Goal: Check status: Check status

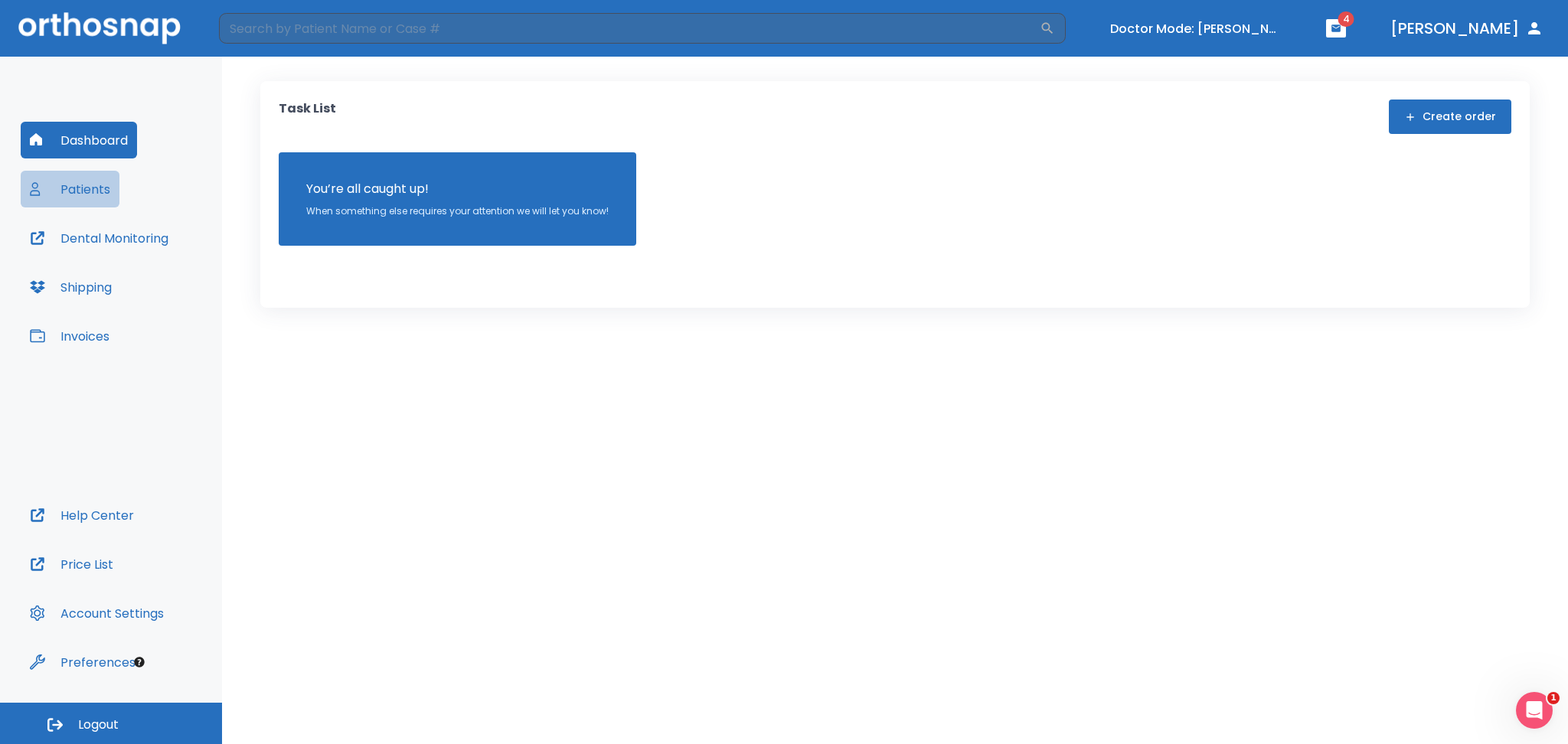
click at [79, 185] on button "Patients" at bounding box center [70, 189] width 99 height 37
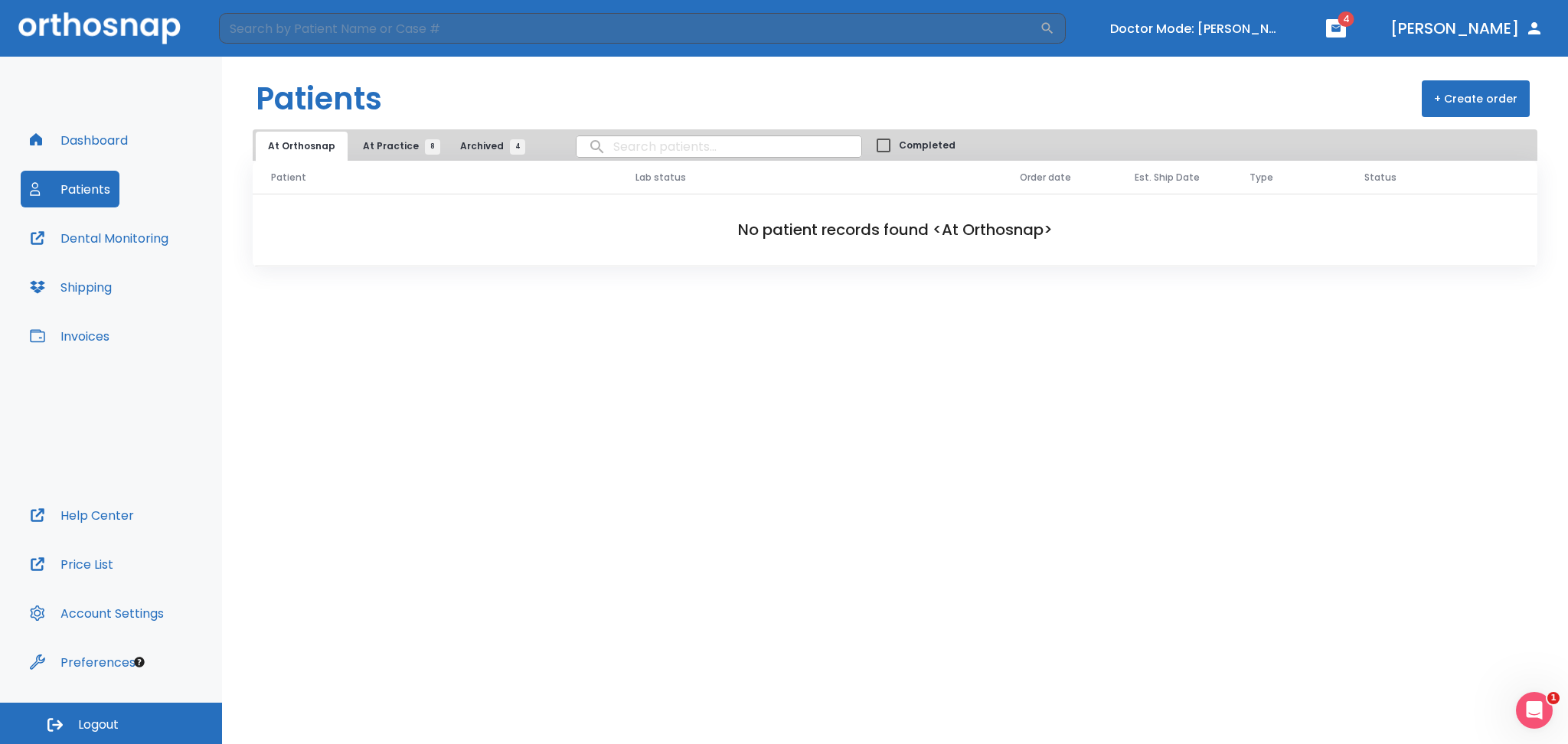
click at [370, 140] on span "At Practice 8" at bounding box center [397, 146] width 69 height 14
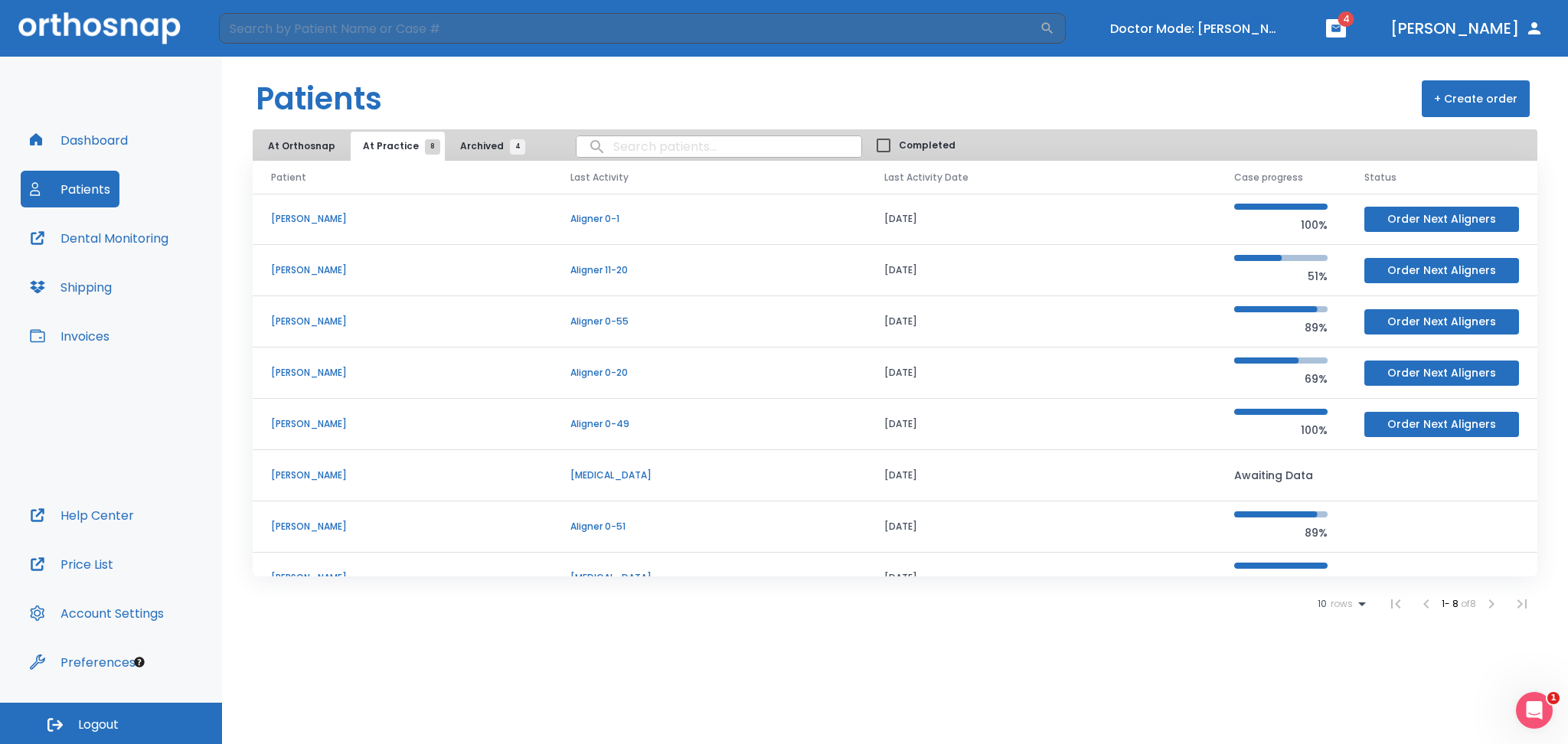
click at [286, 529] on p "[PERSON_NAME]" at bounding box center [402, 526] width 262 height 14
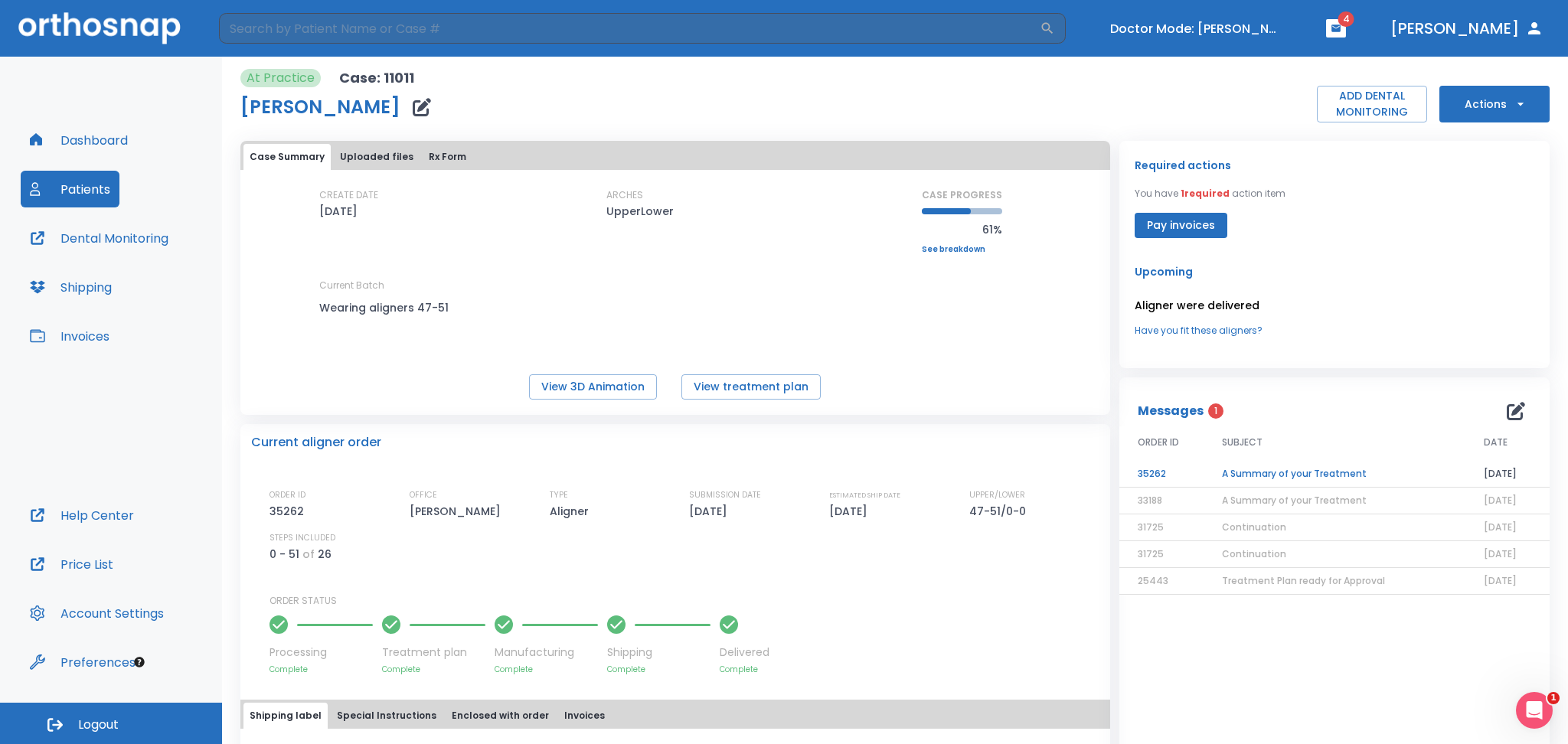
click at [921, 248] on link "See breakdown" at bounding box center [962, 249] width 80 height 9
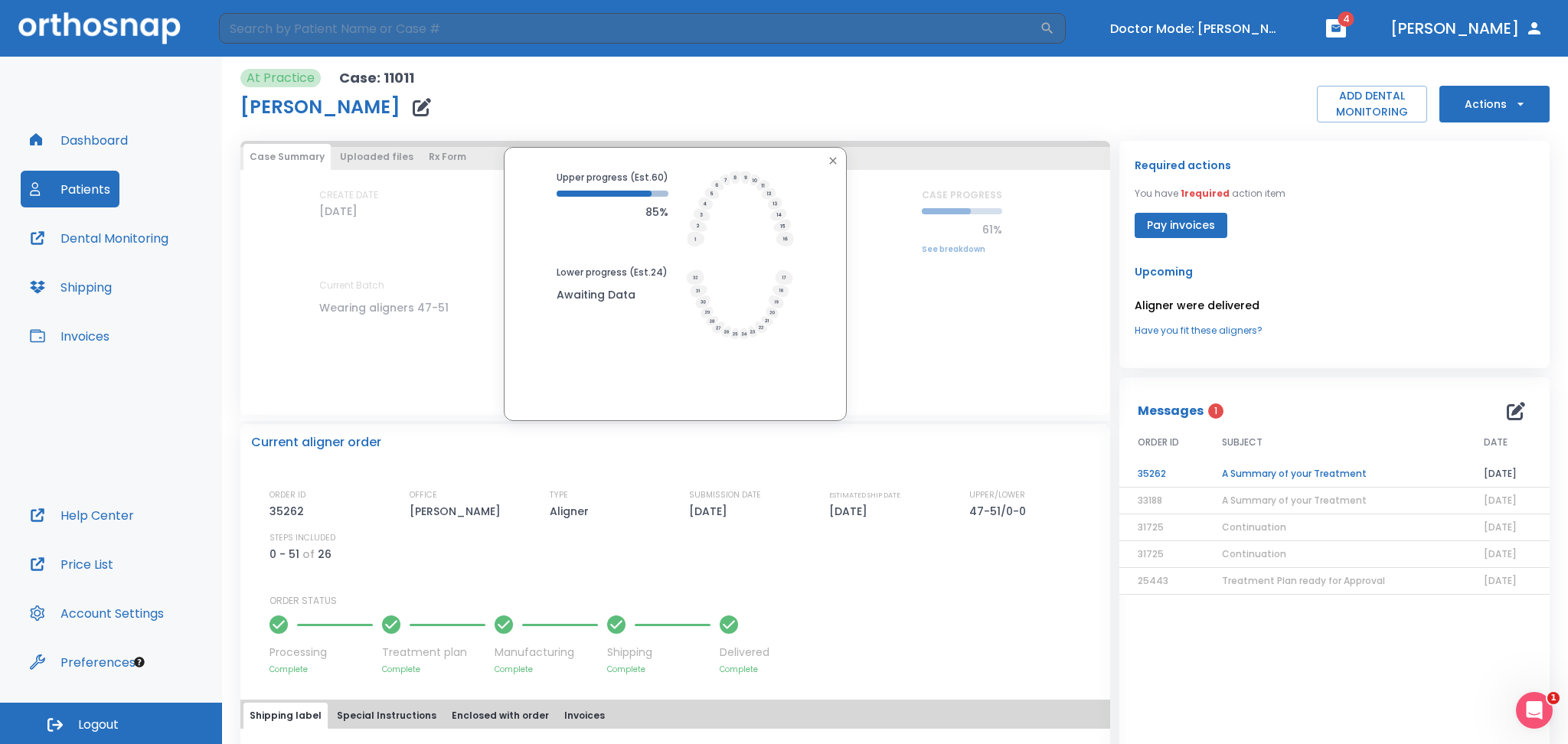
click at [891, 270] on div "Upper progress (Est. 60 ) 85% Lower progress (Est. 24 ) Awaiting Data" at bounding box center [675, 284] width 869 height 274
click at [967, 285] on div "Upper progress (Est. 60 ) 85% Lower progress (Est. 24 ) Awaiting Data" at bounding box center [675, 284] width 869 height 274
click at [831, 160] on icon "button" at bounding box center [832, 160] width 12 height 12
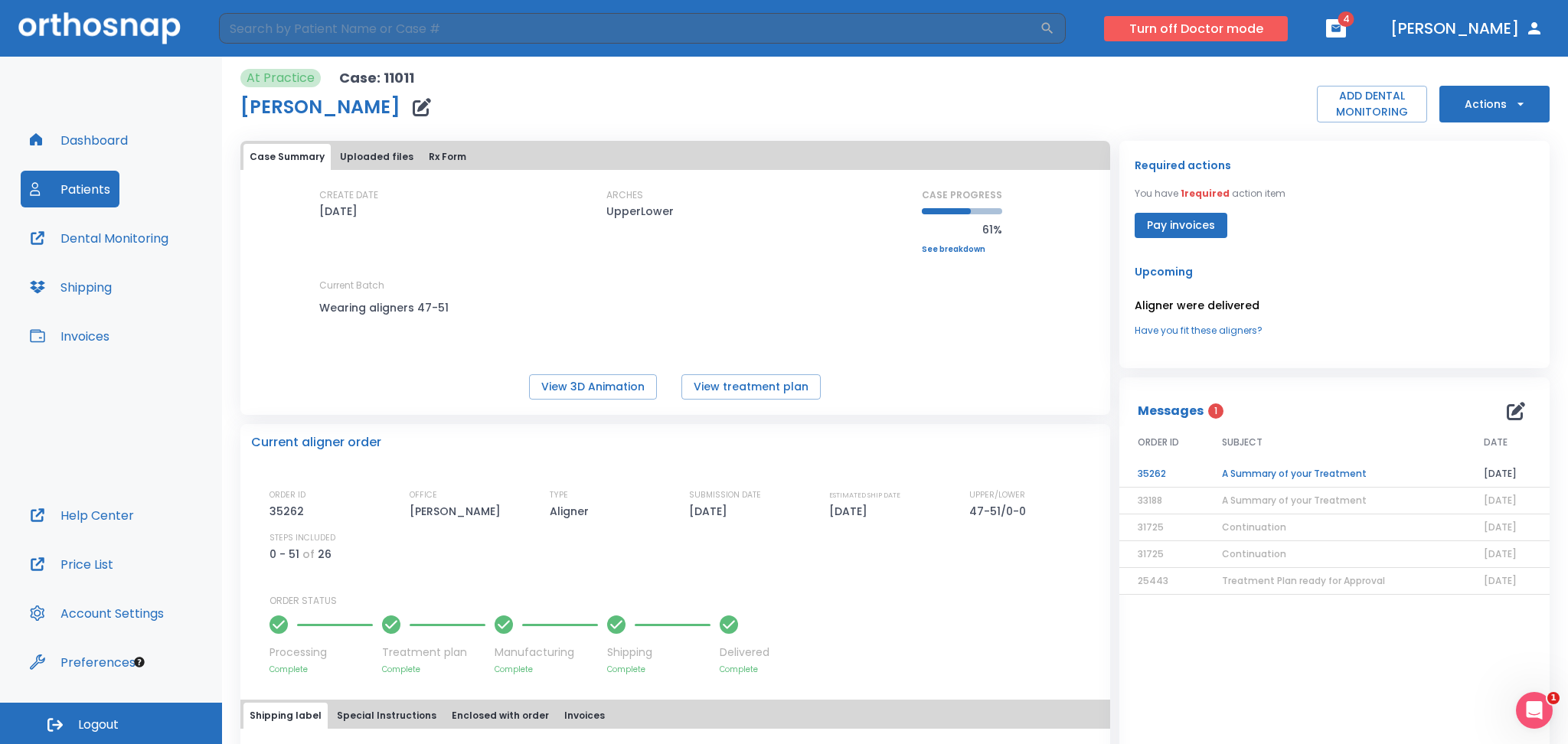
click at [1147, 26] on button "Turn off Doctor mode" at bounding box center [1195, 29] width 184 height 26
